Goal: Register for event/course: Sign up to attend an event or enroll in a course

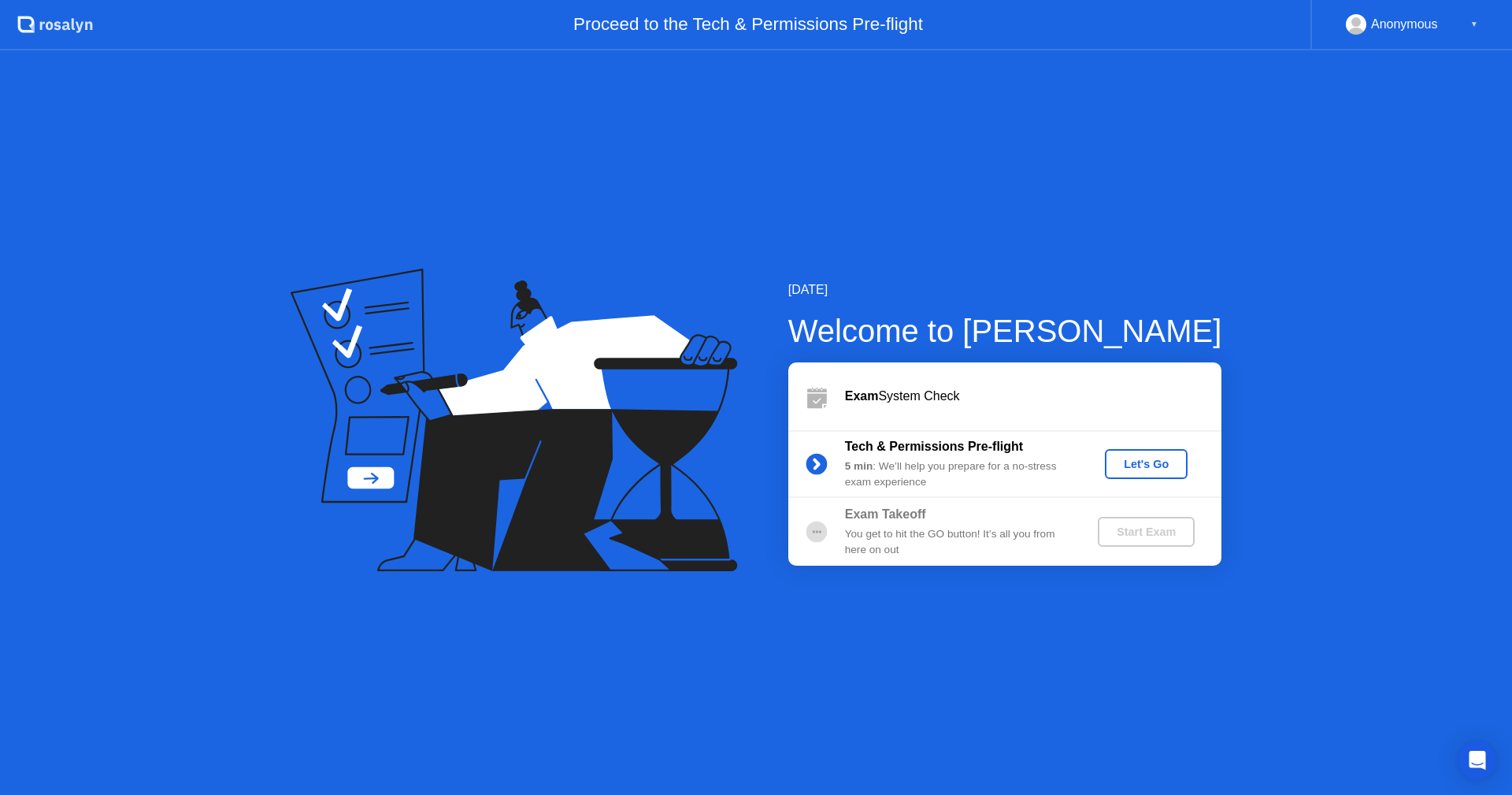
click at [1144, 464] on div "Let's Go" at bounding box center [1146, 463] width 70 height 12
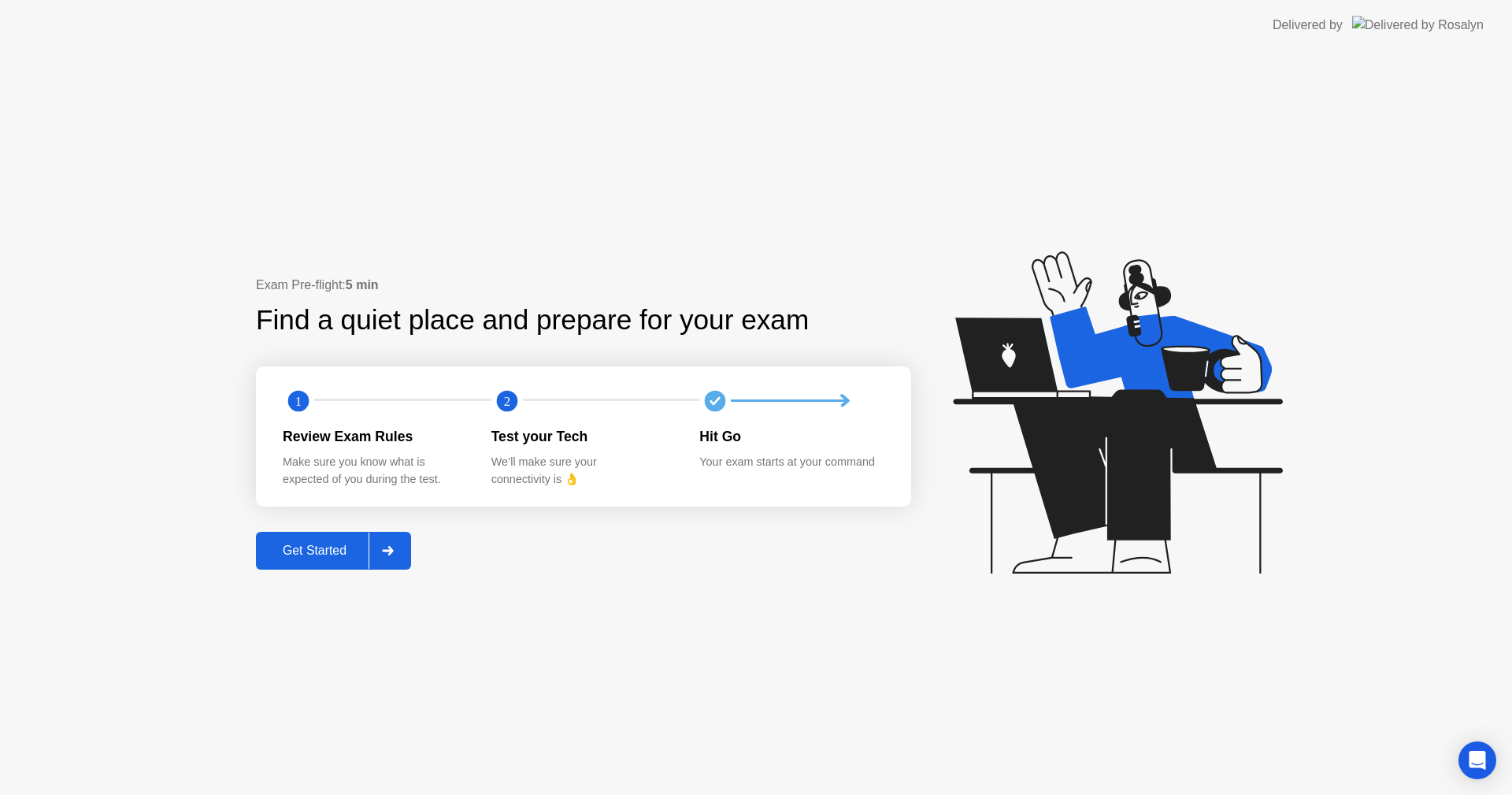
click at [332, 553] on div "Get Started" at bounding box center [314, 550] width 108 height 14
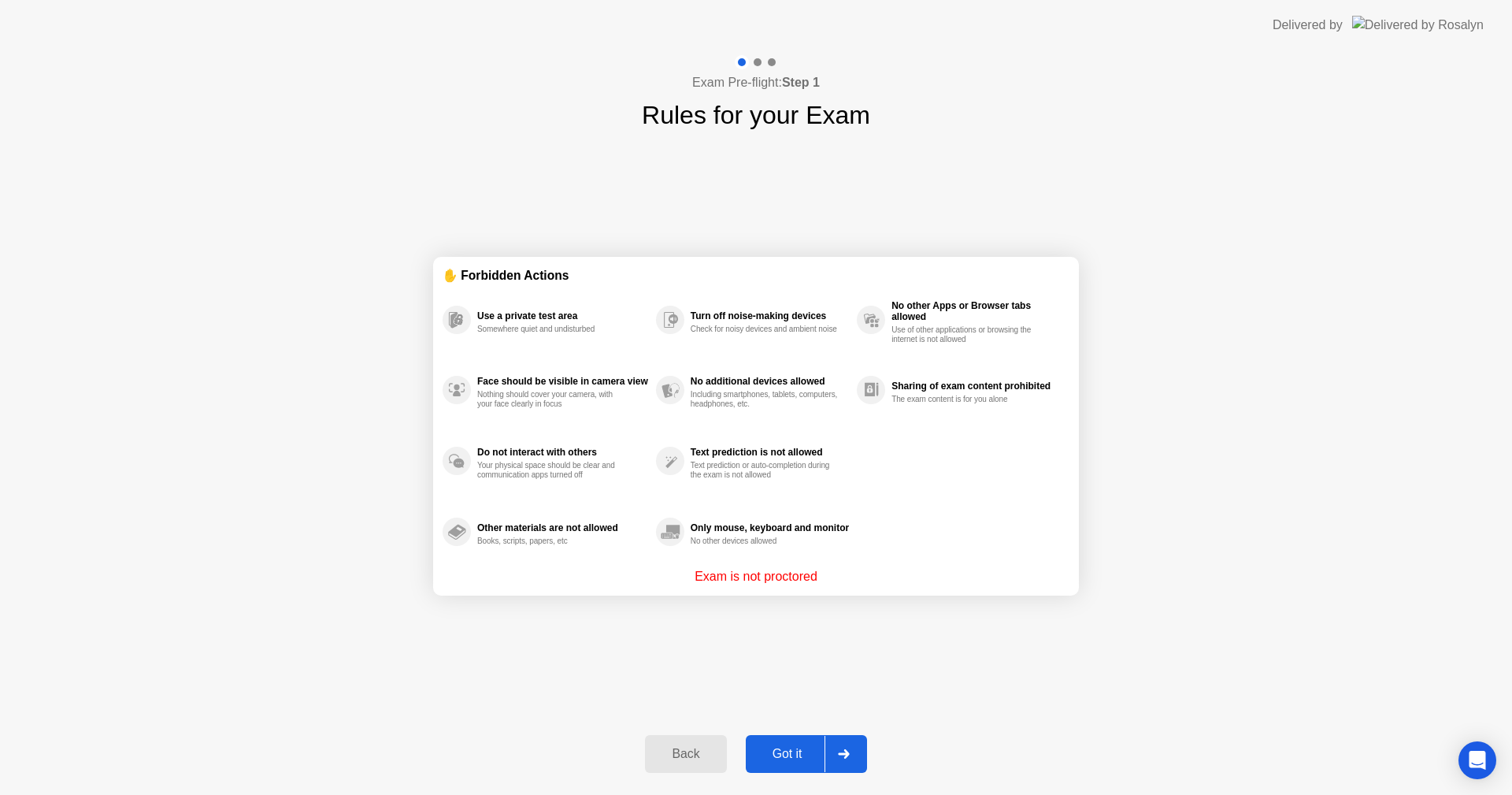
click at [783, 750] on div "Got it" at bounding box center [787, 754] width 74 height 14
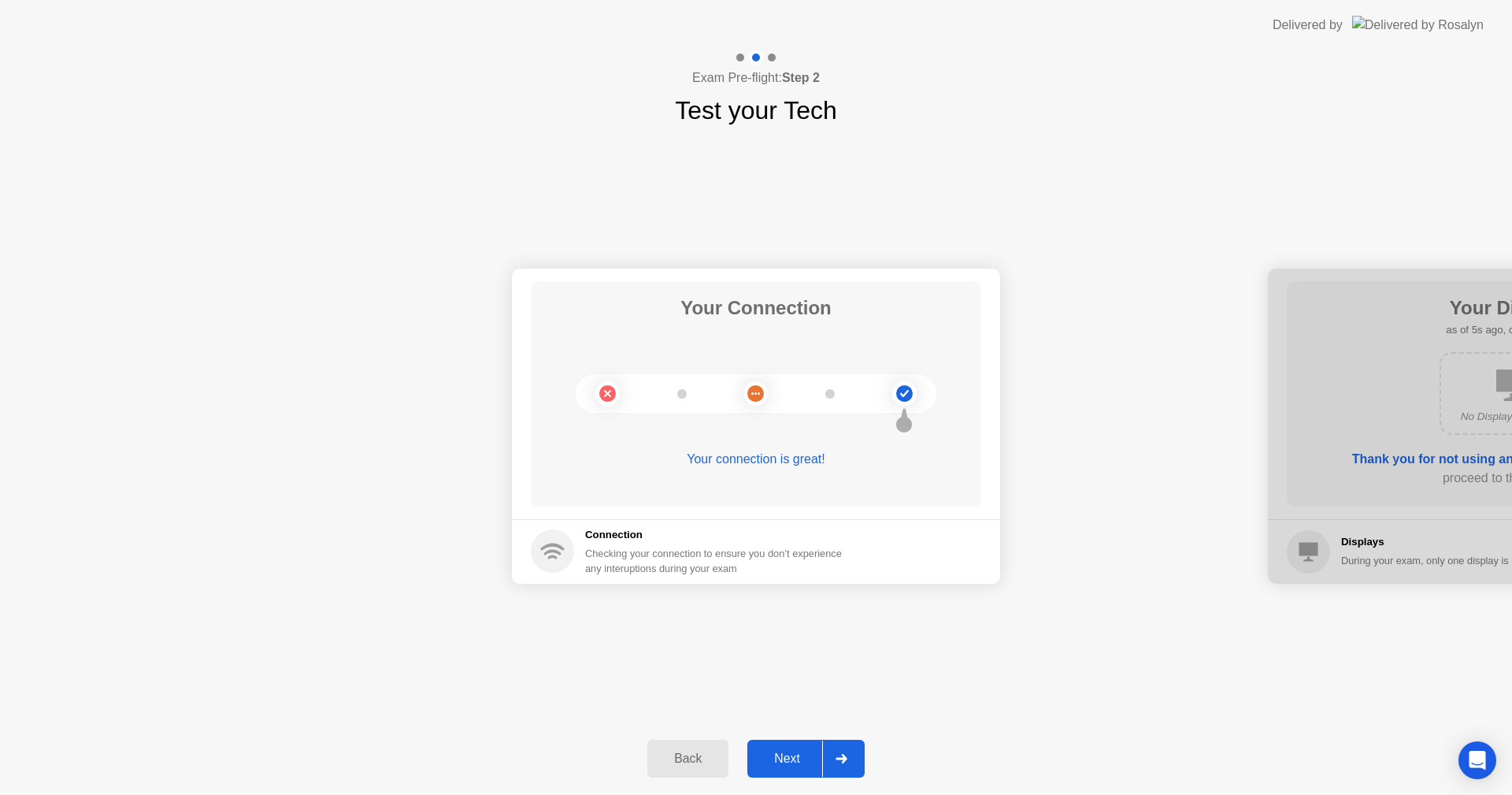
click at [791, 762] on div "Next" at bounding box center [787, 758] width 70 height 14
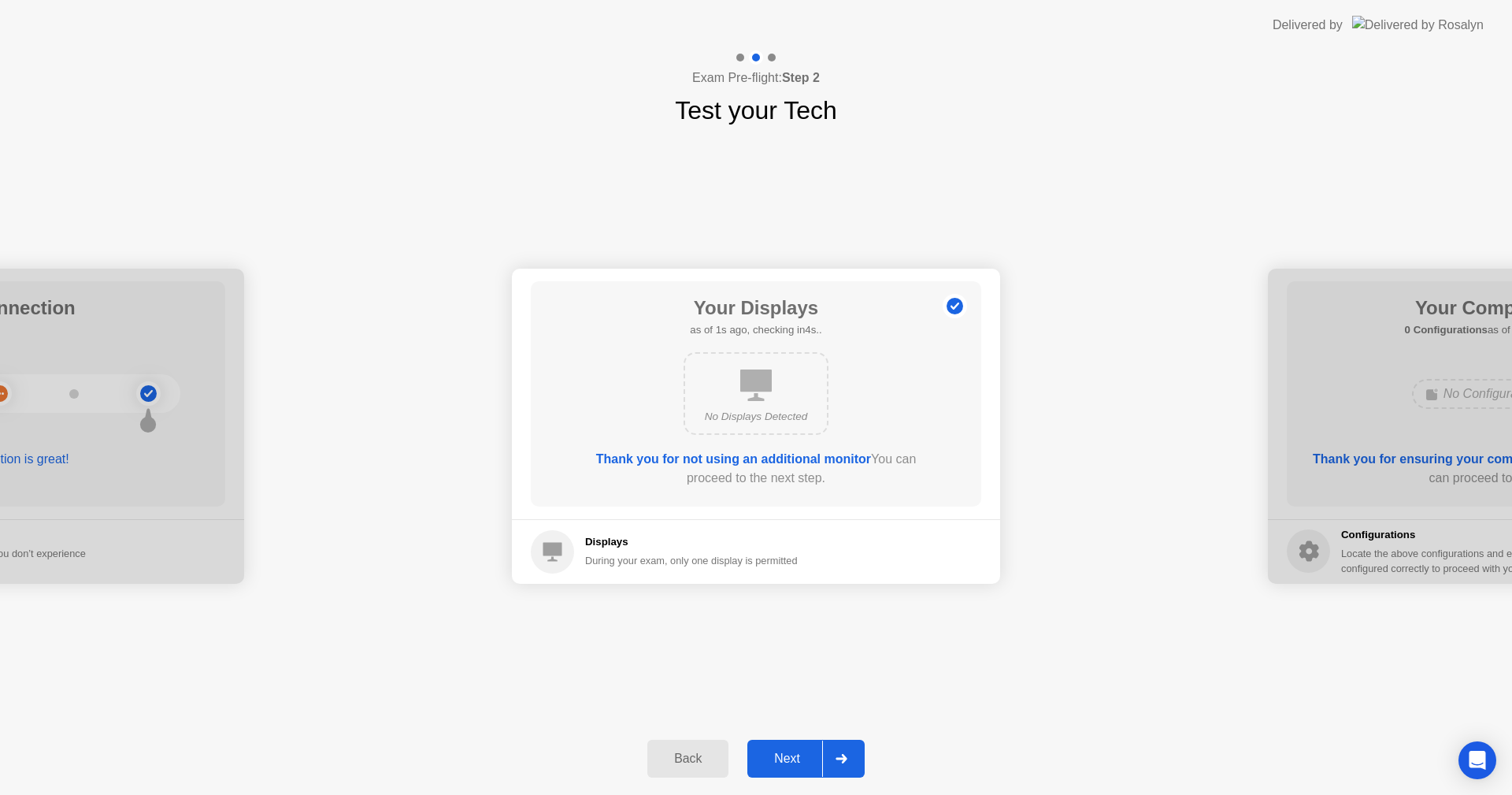
click at [792, 754] on div "Next" at bounding box center [787, 758] width 70 height 14
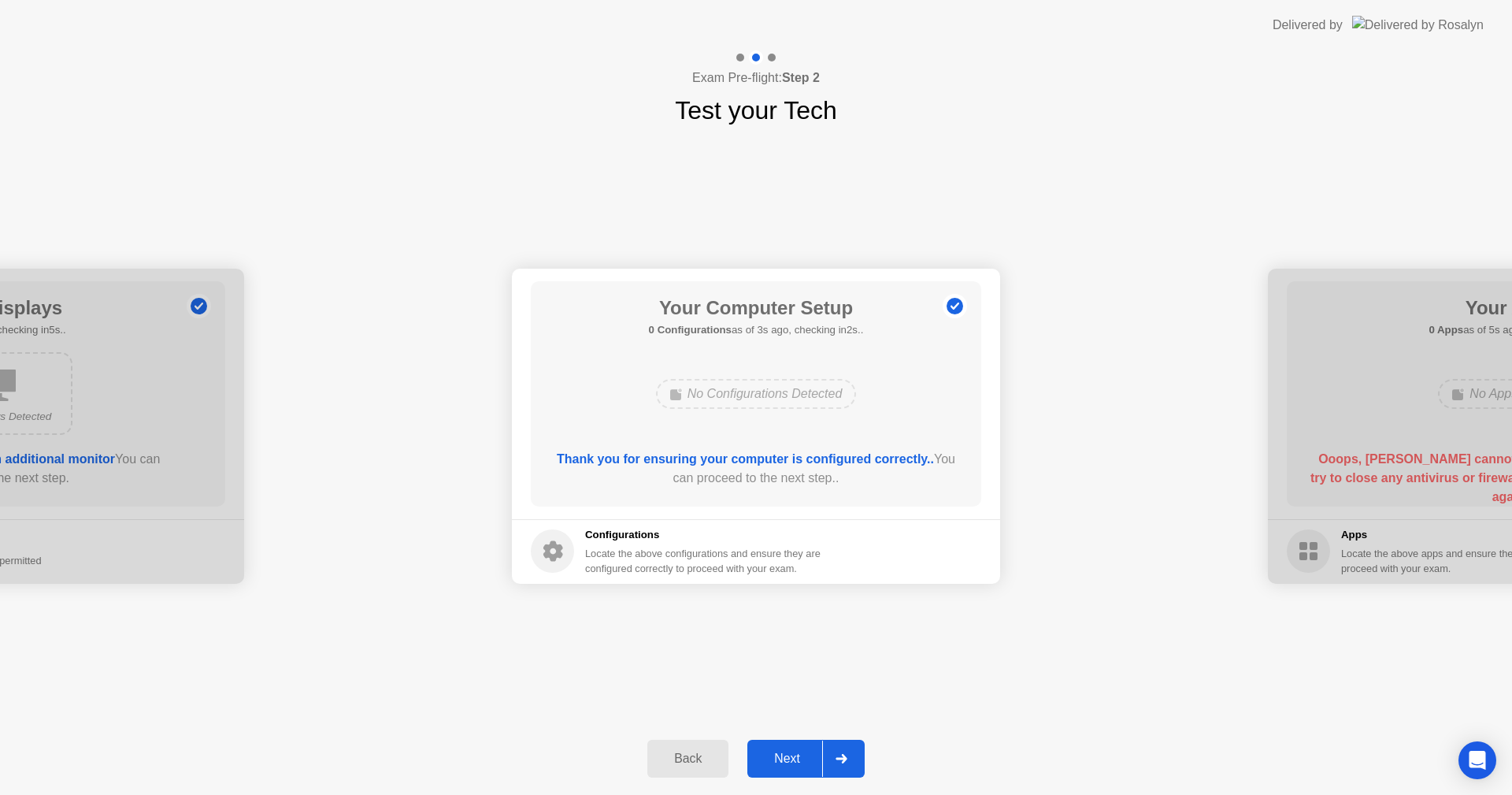
click at [787, 751] on div "Next" at bounding box center [787, 758] width 70 height 14
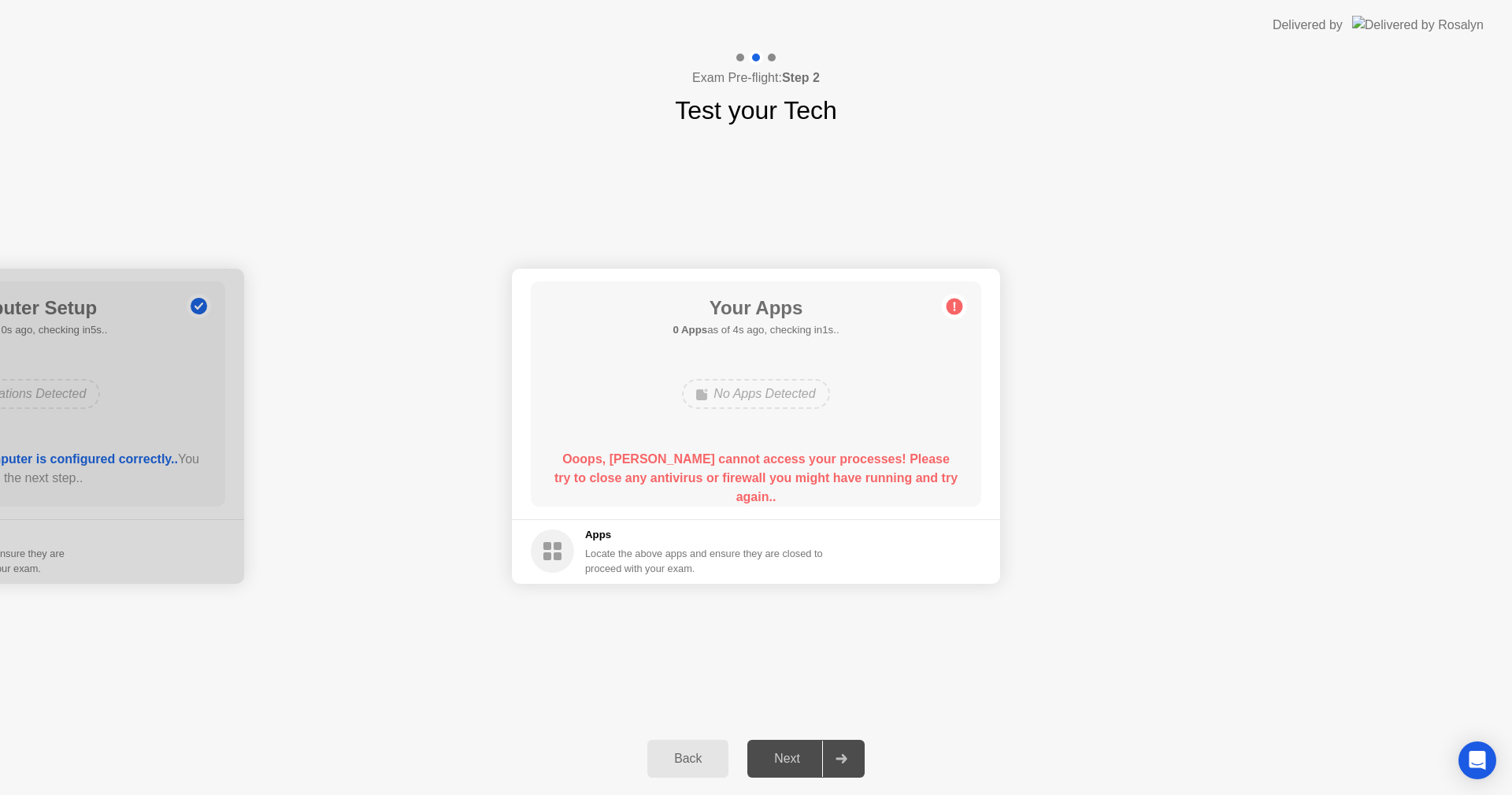
click at [881, 450] on div "Ooops, [PERSON_NAME] cannot access your processes! Please try to close any anti…" at bounding box center [756, 478] width 406 height 57
click at [957, 307] on circle at bounding box center [955, 306] width 16 height 16
click at [159, 133] on div "Your Connection Your connection is great! Connection Checking your connection t…" at bounding box center [756, 426] width 1512 height 593
click at [696, 755] on div "Back" at bounding box center [687, 758] width 72 height 14
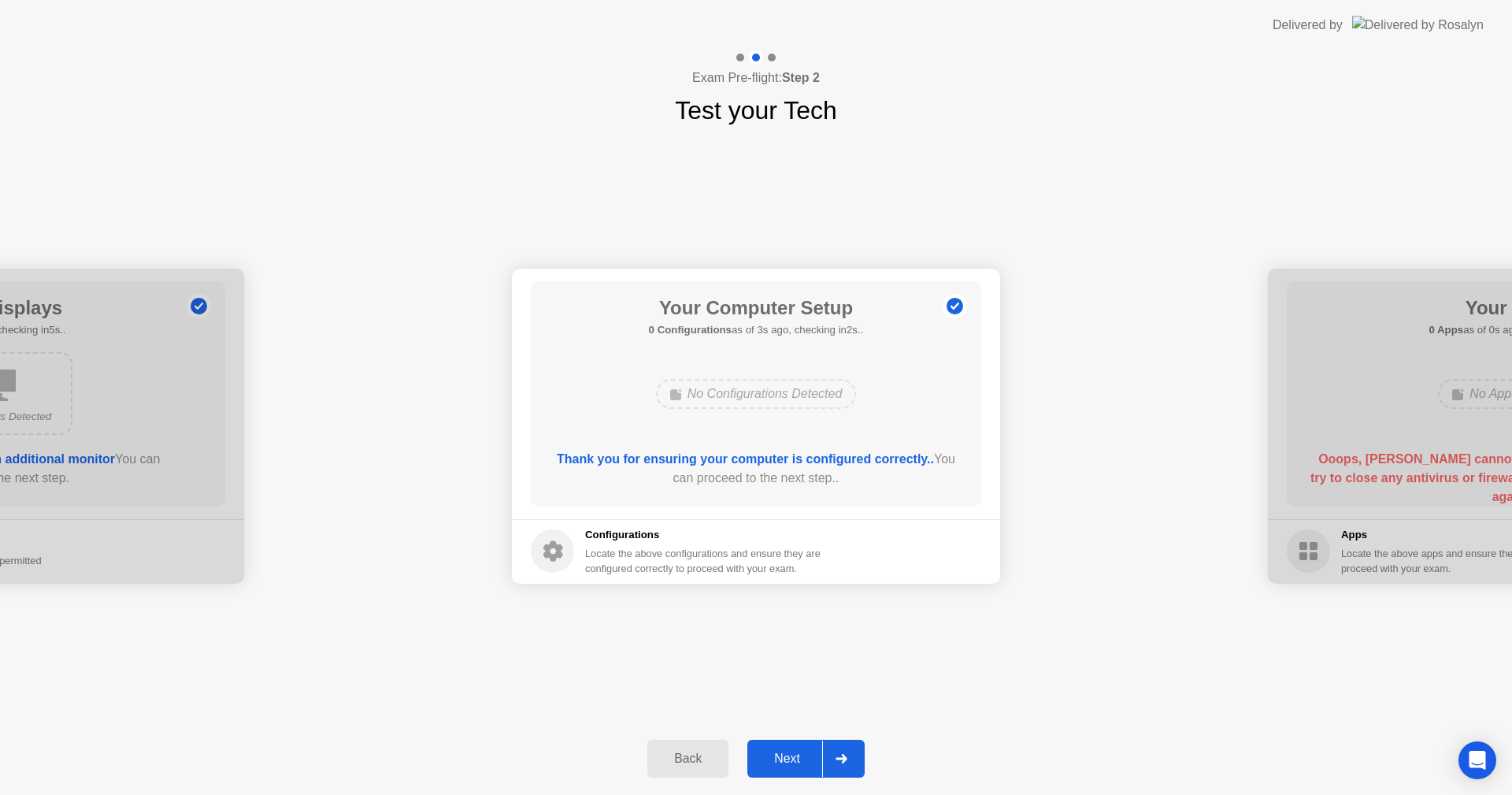
click at [695, 754] on div "Back" at bounding box center [687, 758] width 72 height 14
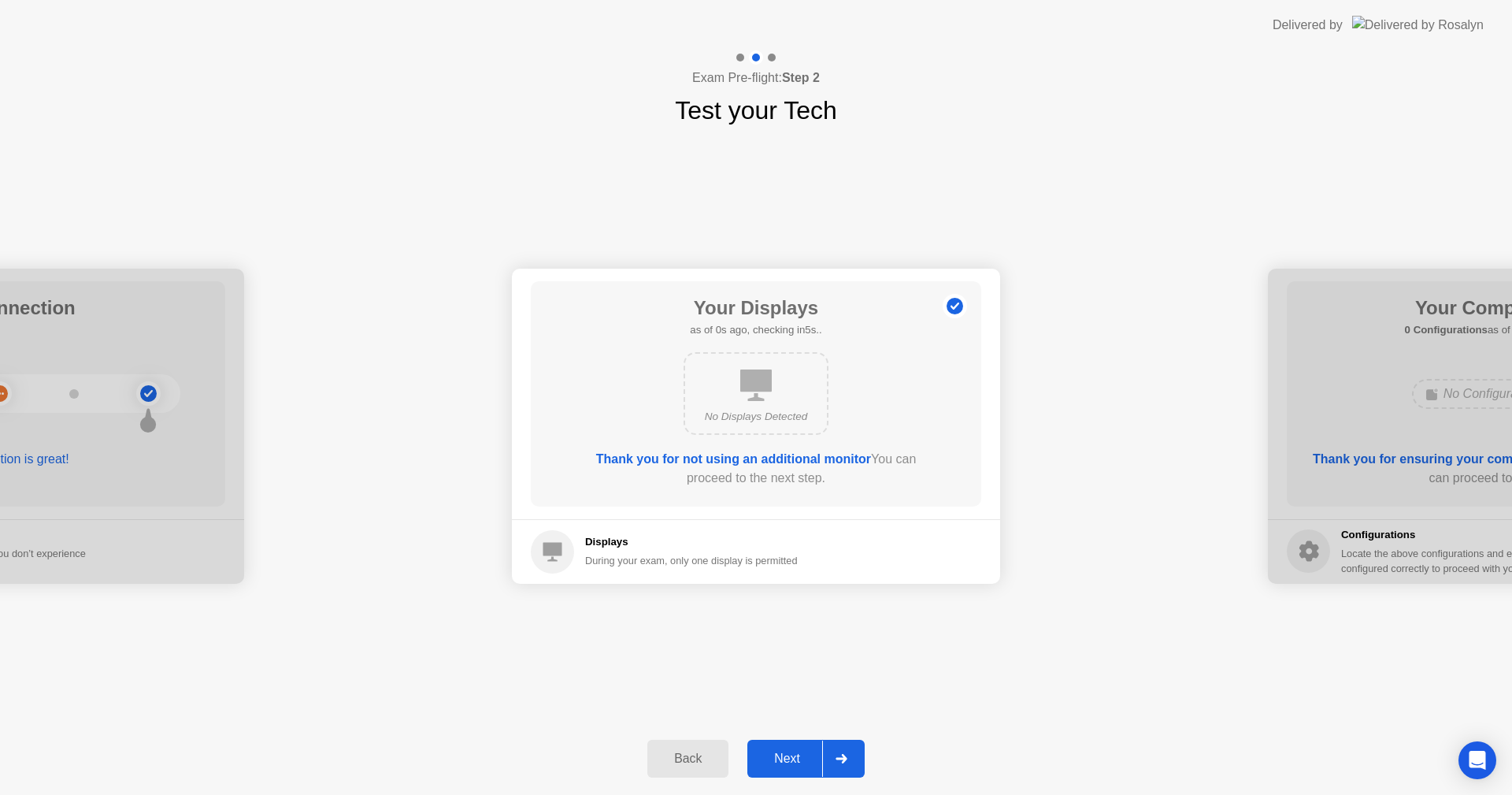
click at [697, 754] on div "Back" at bounding box center [687, 758] width 72 height 14
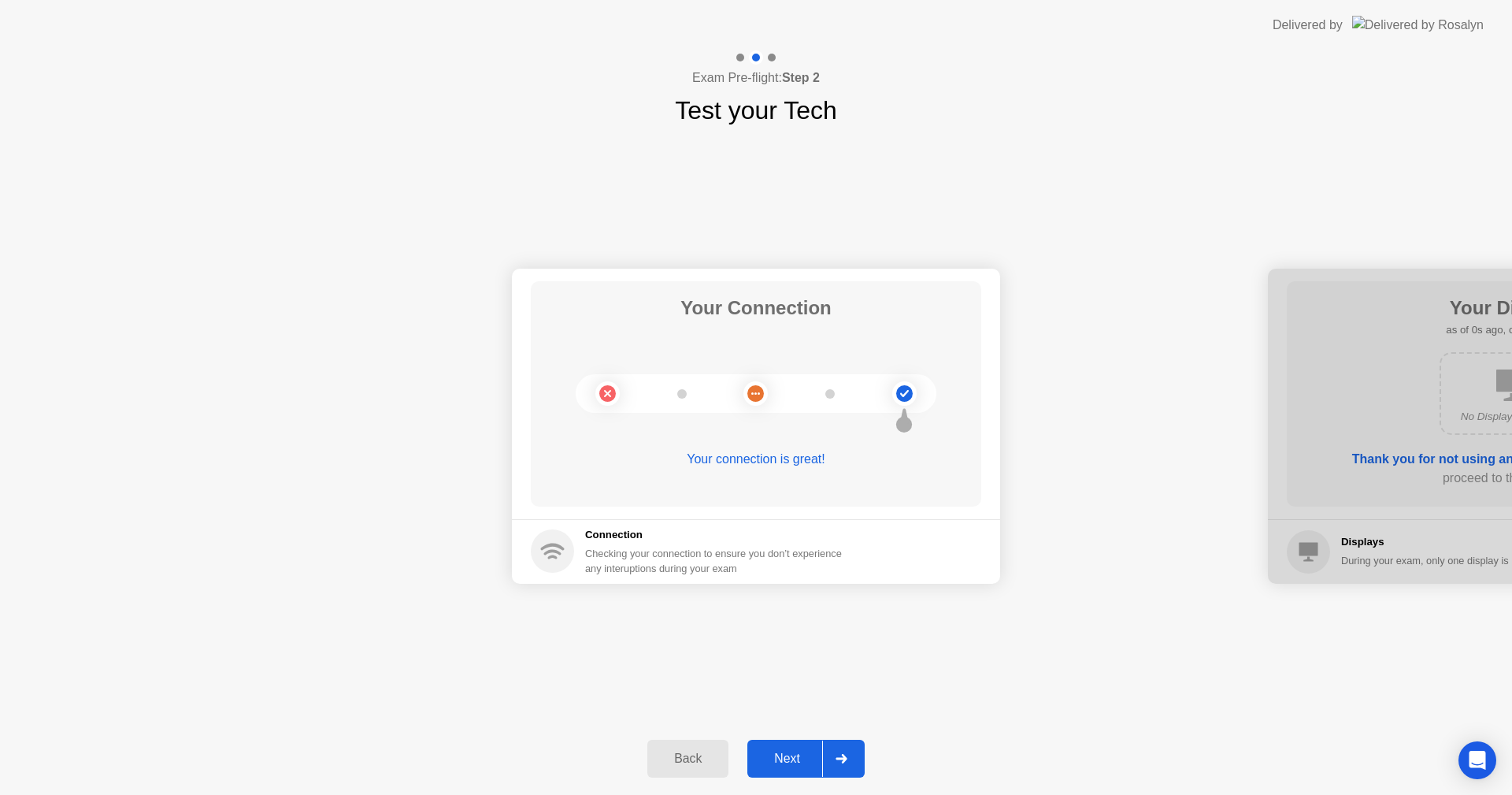
click at [797, 762] on div "Next" at bounding box center [787, 758] width 70 height 14
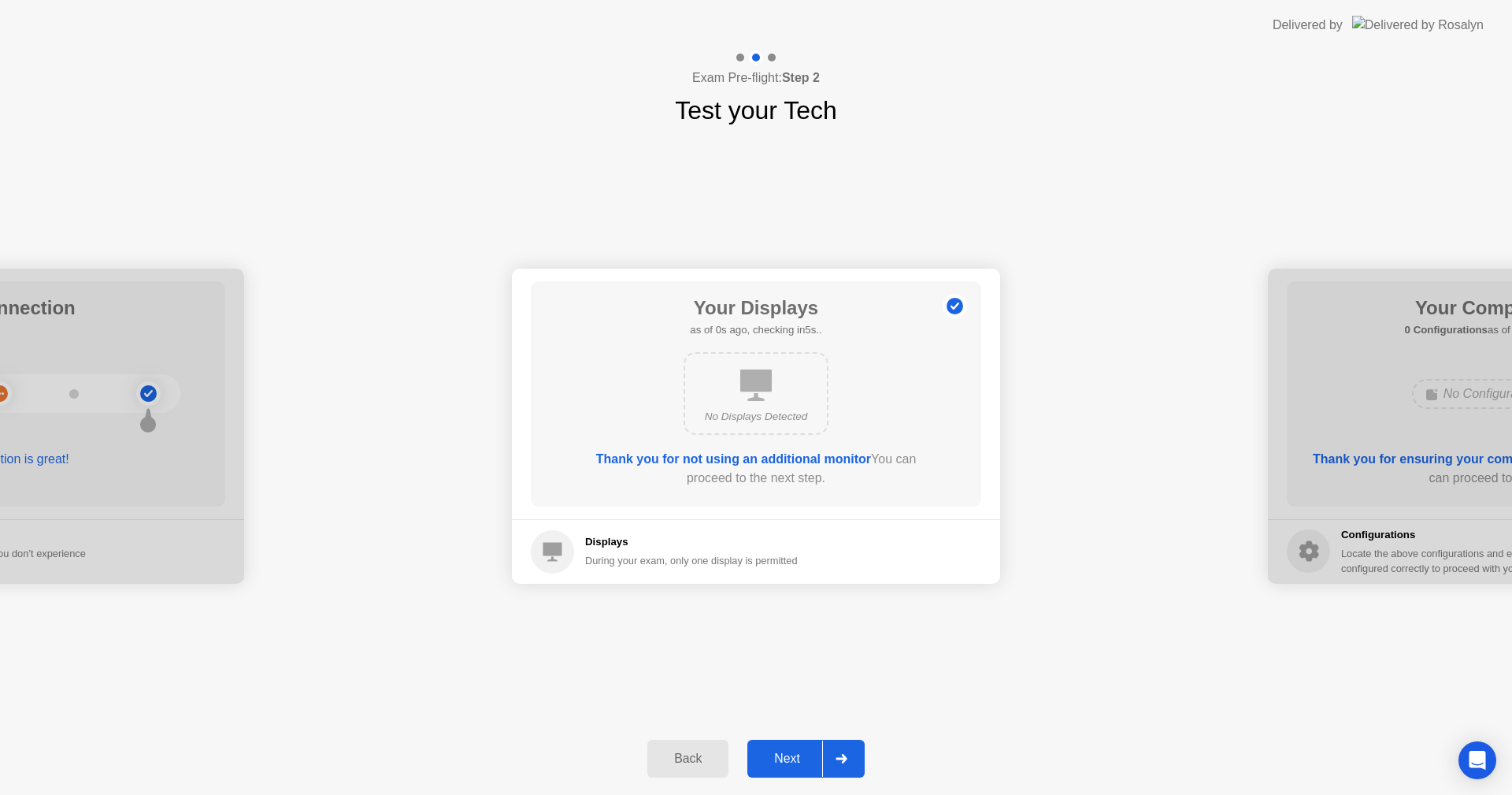
click at [797, 762] on div "Next" at bounding box center [787, 758] width 70 height 14
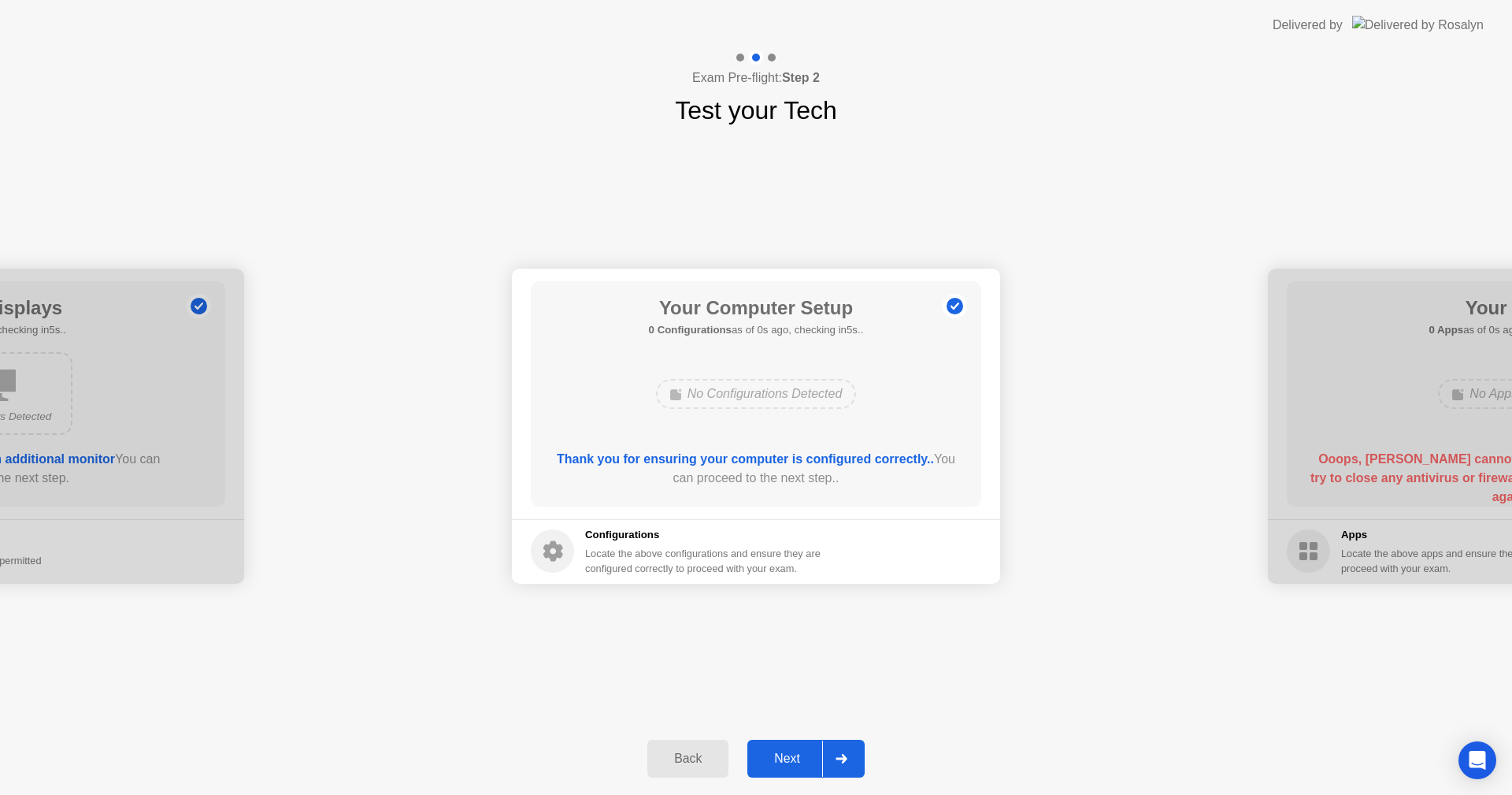
click at [797, 762] on div "Next" at bounding box center [787, 758] width 70 height 14
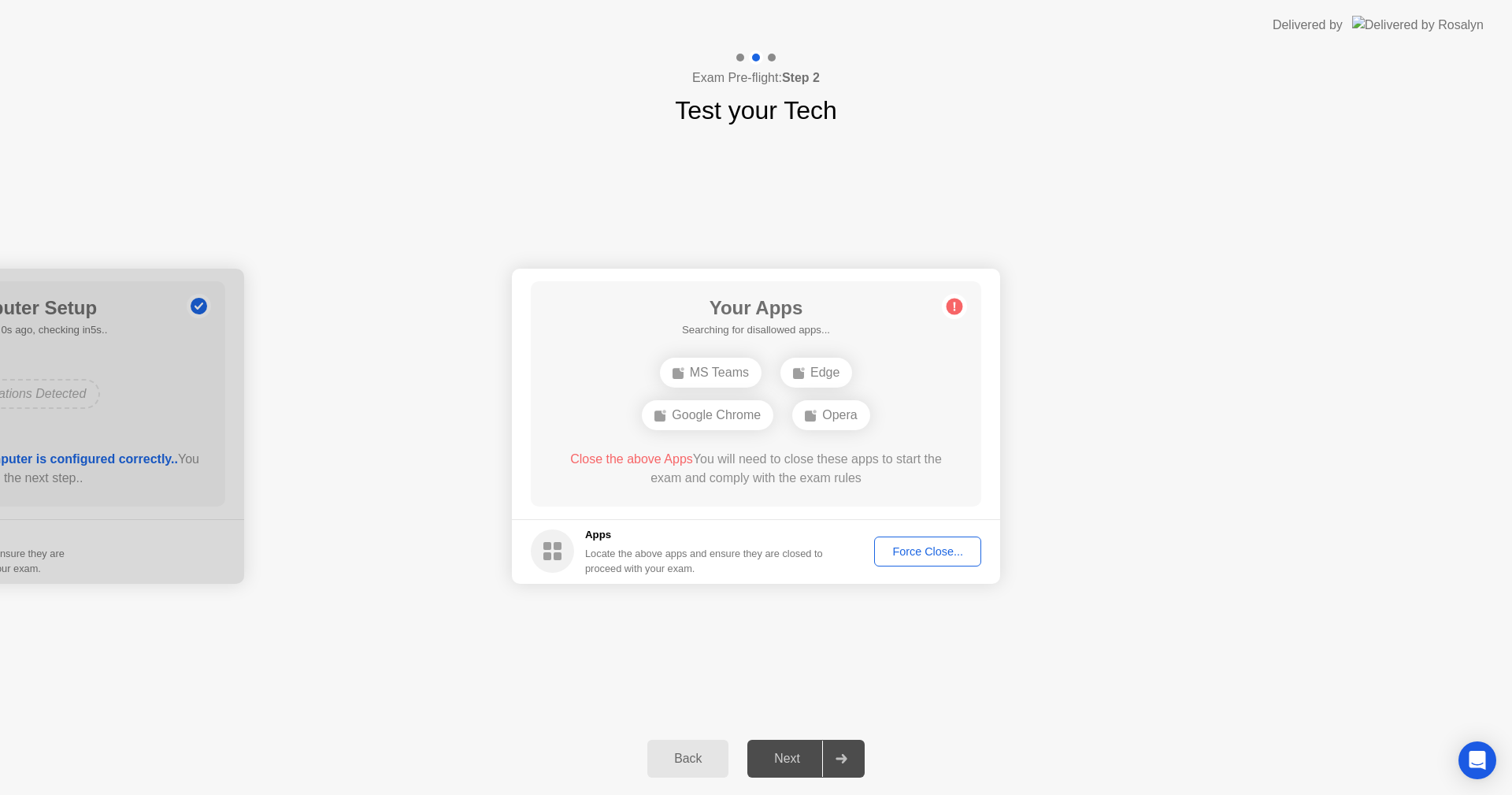
click at [1281, 229] on div "Your Connection Your connection is great! Connection Checking your connection t…" at bounding box center [756, 426] width 1512 height 593
click at [938, 555] on div "Force Close..." at bounding box center [927, 551] width 96 height 12
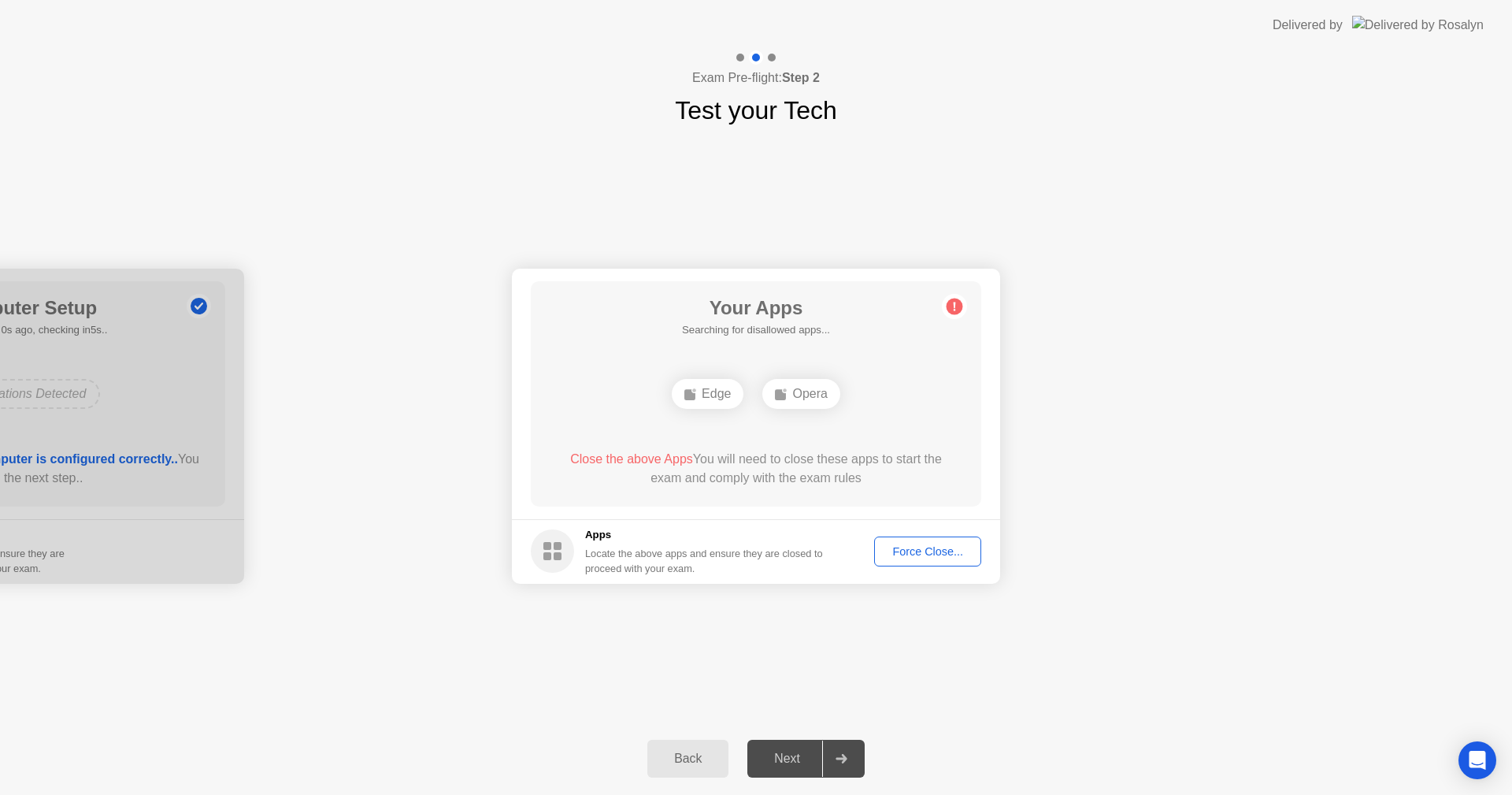
click at [896, 409] on div "Edge Opera" at bounding box center [756, 394] width 360 height 42
click at [831, 650] on div "Your Connection Your connection is great! Connection Checking your connection t…" at bounding box center [756, 426] width 1512 height 593
click at [930, 553] on div "Force Close..." at bounding box center [927, 551] width 96 height 12
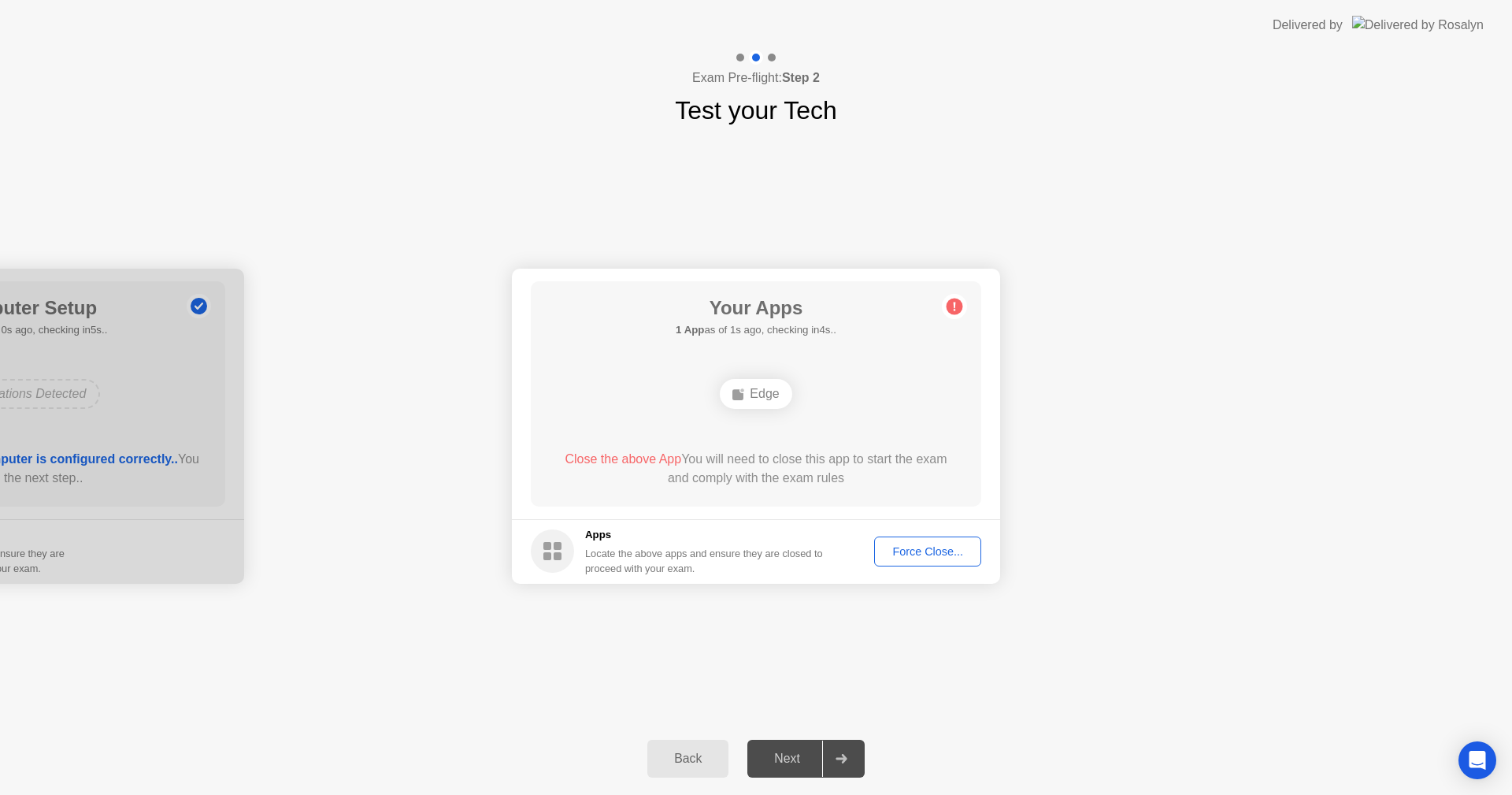
click at [756, 393] on div "Edge" at bounding box center [756, 394] width 72 height 30
click at [935, 550] on div "Force Close..." at bounding box center [927, 551] width 96 height 12
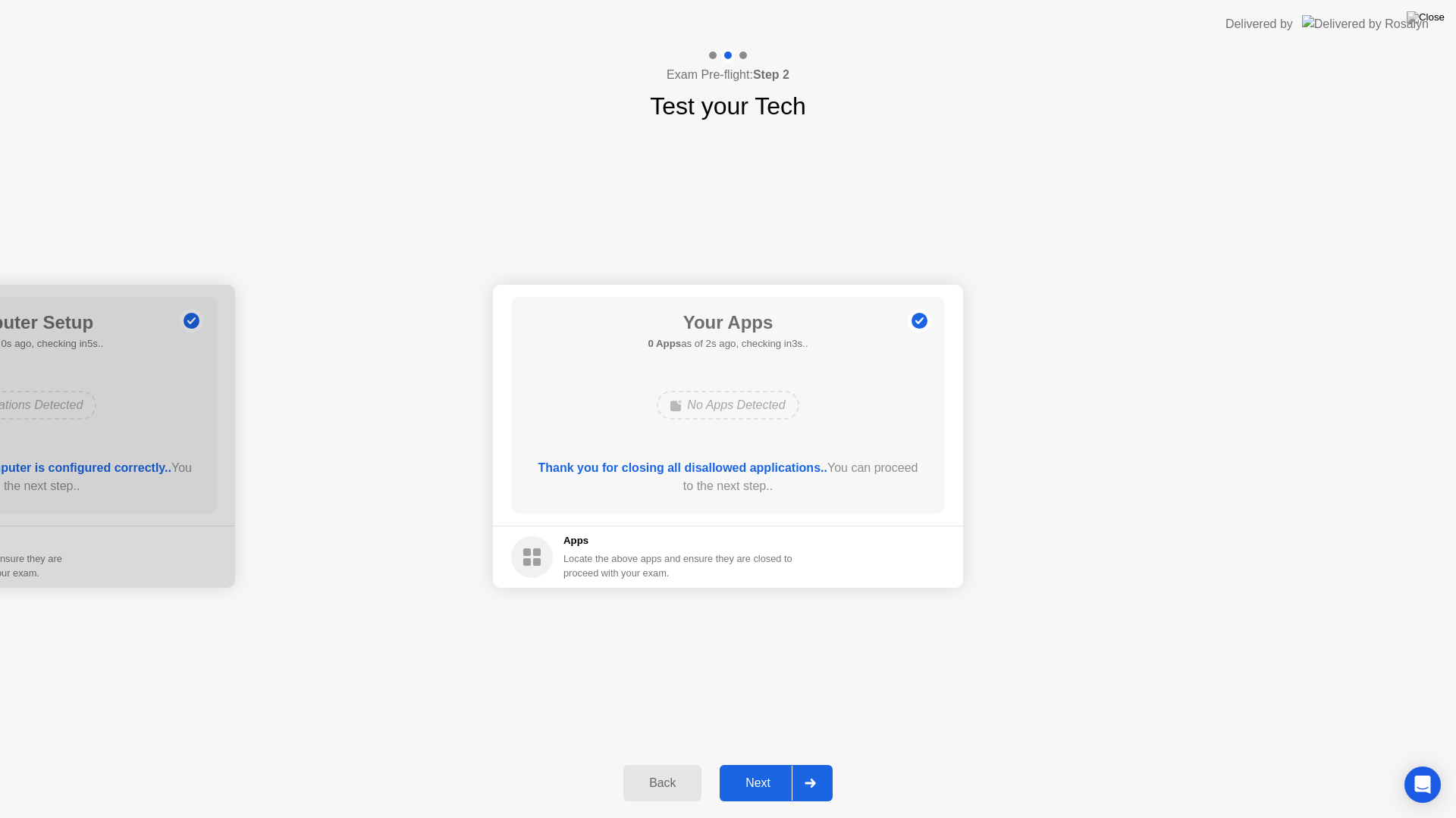
click at [888, 686] on div "Your Connection Your connection is great! Connection Checking your connection t…" at bounding box center [728, 437] width 1456 height 625
click at [750, 764] on div "Next" at bounding box center [757, 783] width 67 height 13
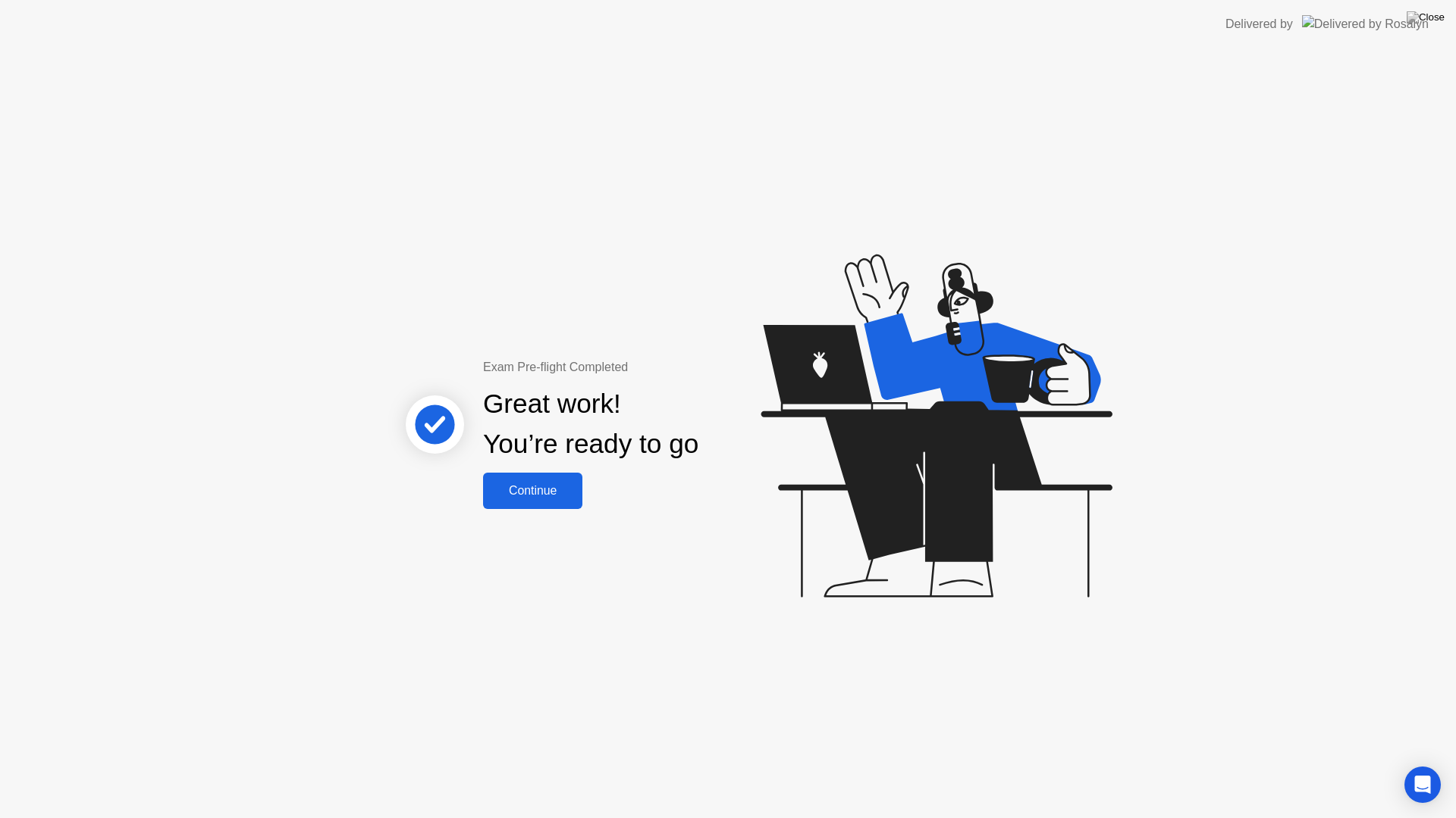
click at [529, 492] on div "Continue" at bounding box center [532, 491] width 90 height 13
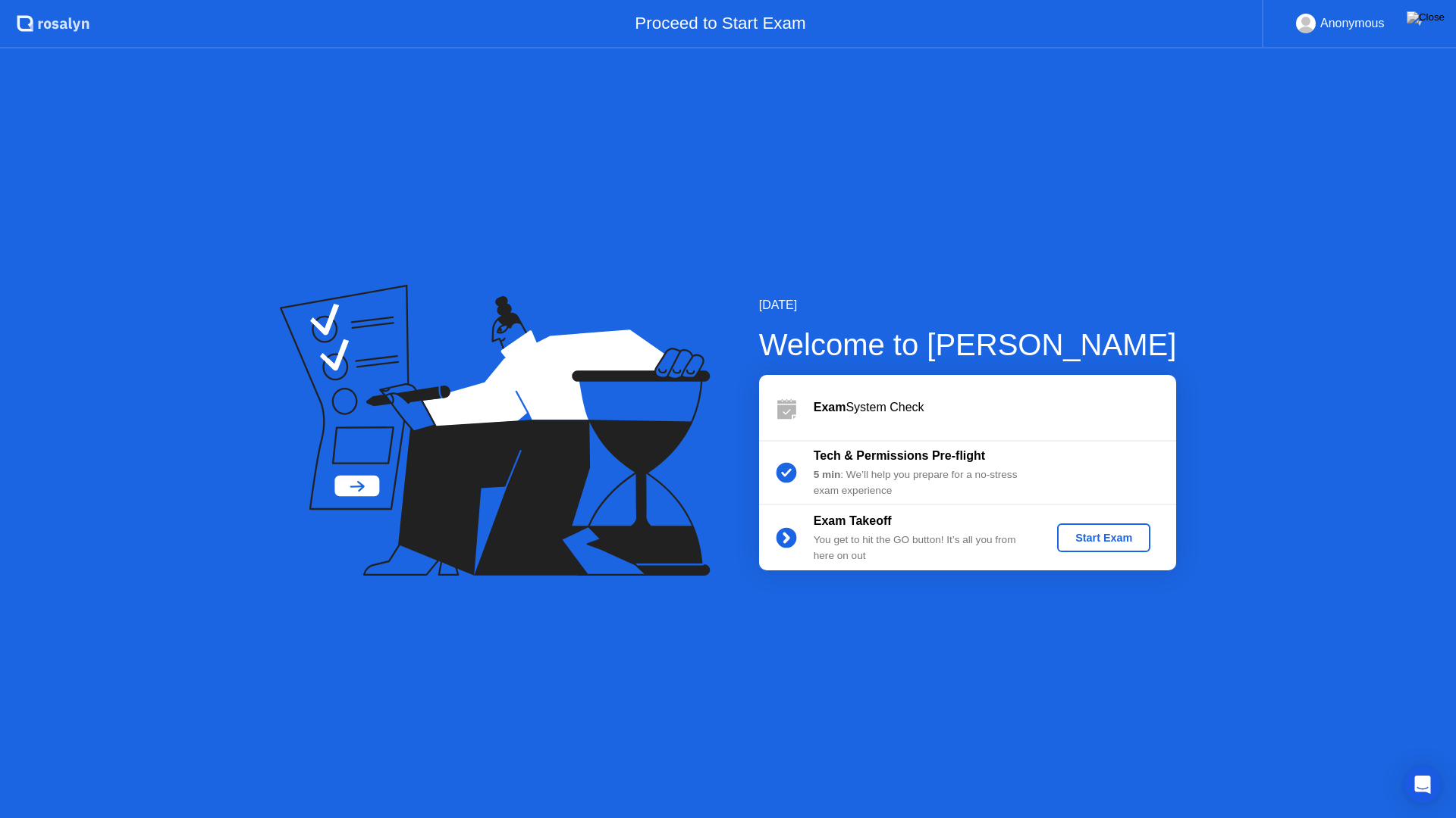
click at [1101, 535] on div "Start Exam" at bounding box center [1104, 538] width 81 height 12
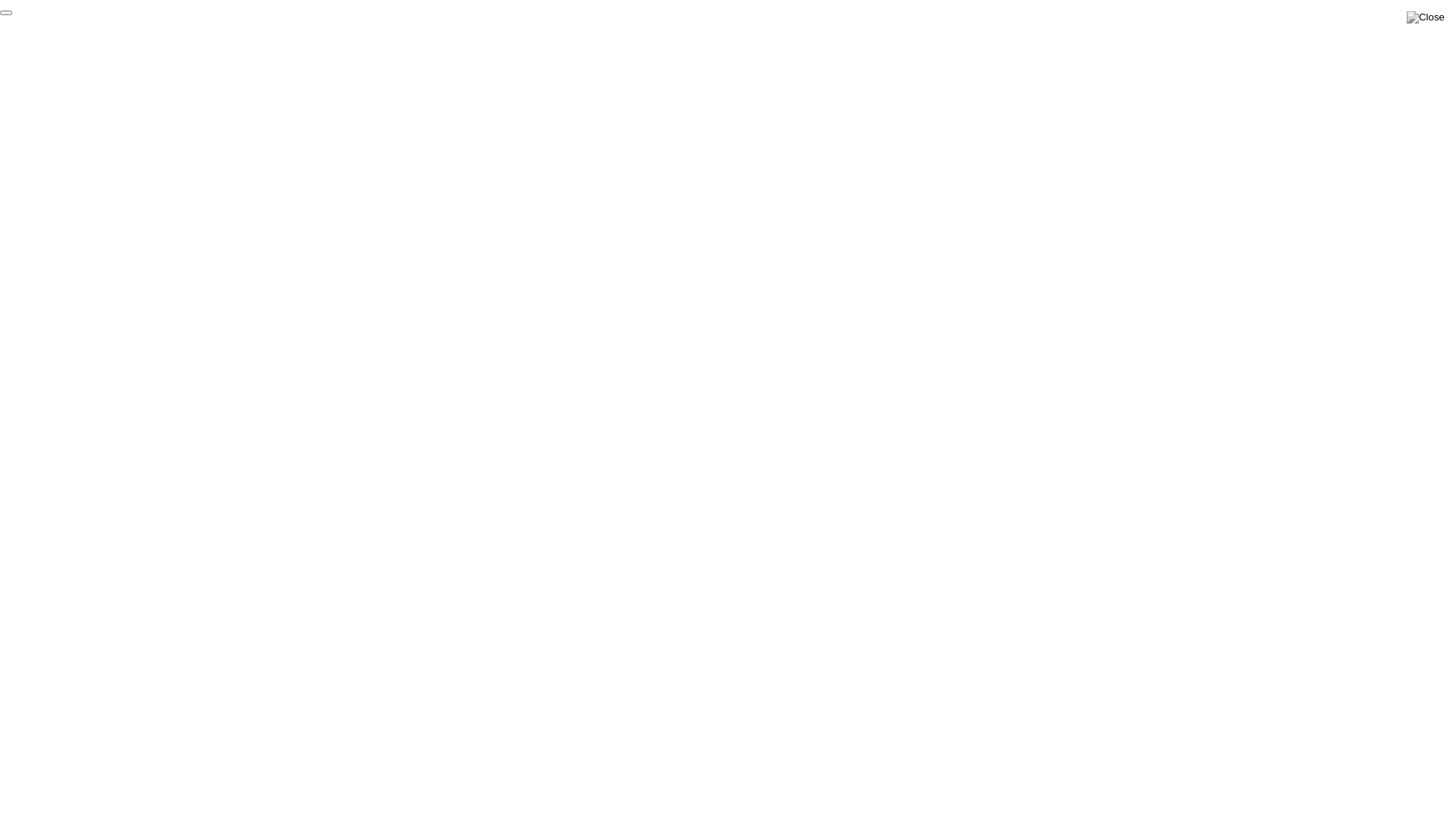
click div "End Proctoring Session"
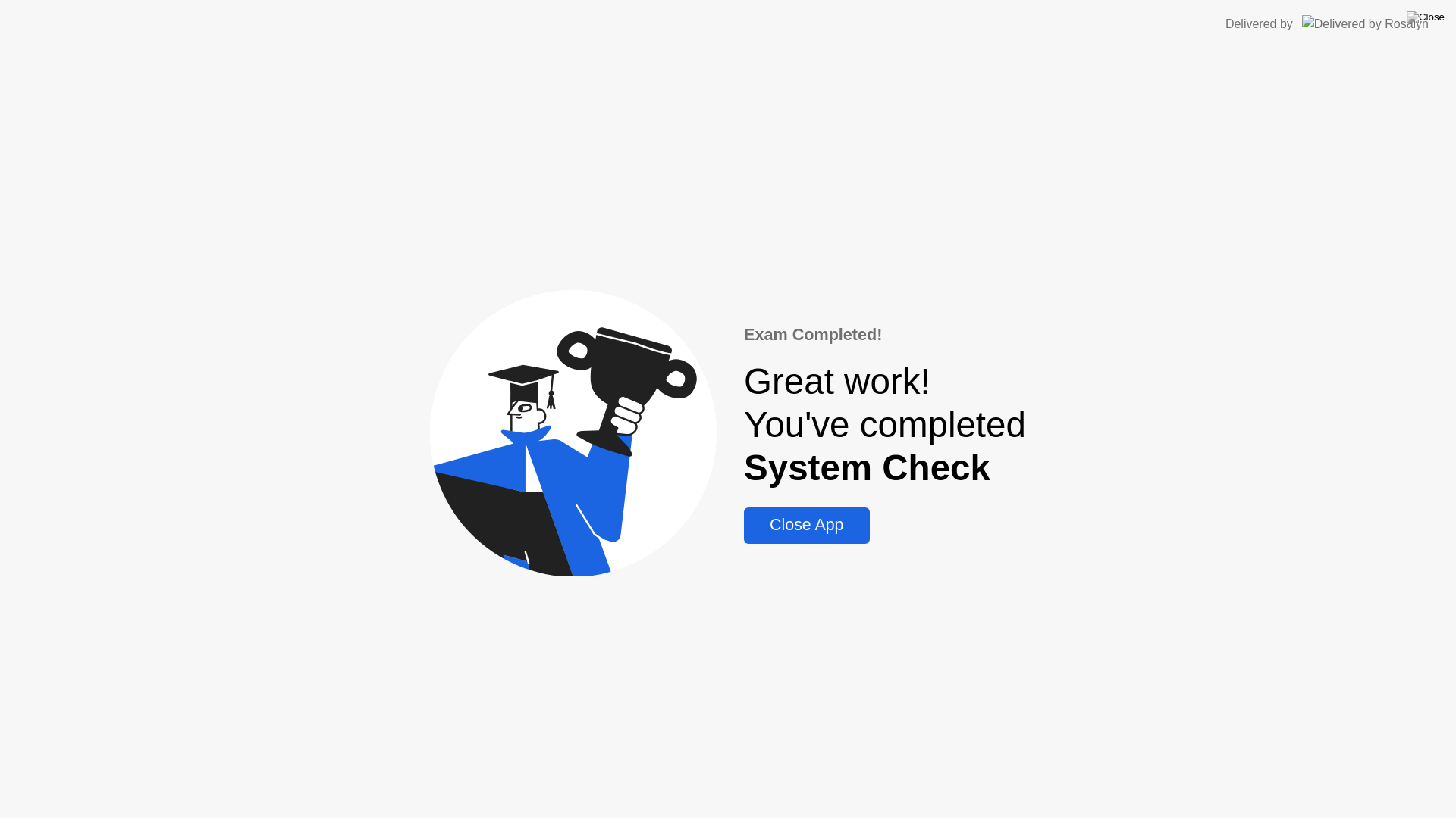
click at [793, 528] on div "Close App" at bounding box center [806, 525] width 116 height 19
